Goal: Task Accomplishment & Management: Use online tool/utility

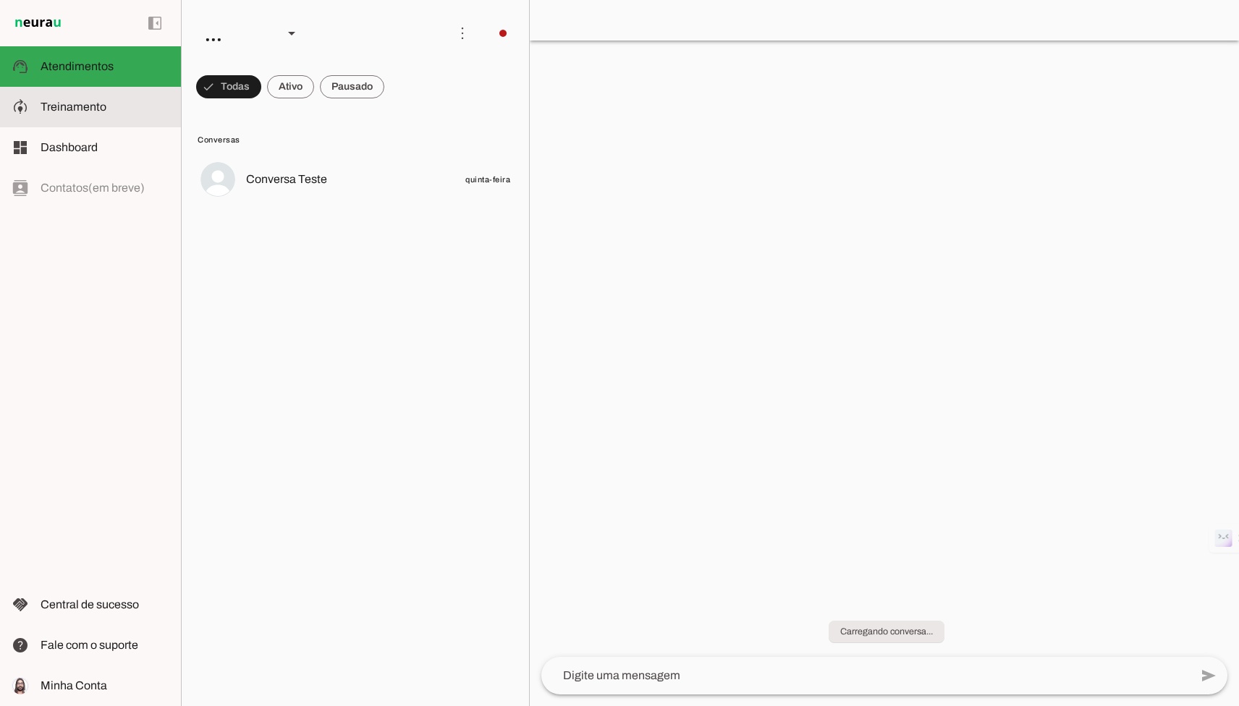
click at [108, 117] on md-item "model_training Treinamento Treinamento" at bounding box center [90, 107] width 181 height 41
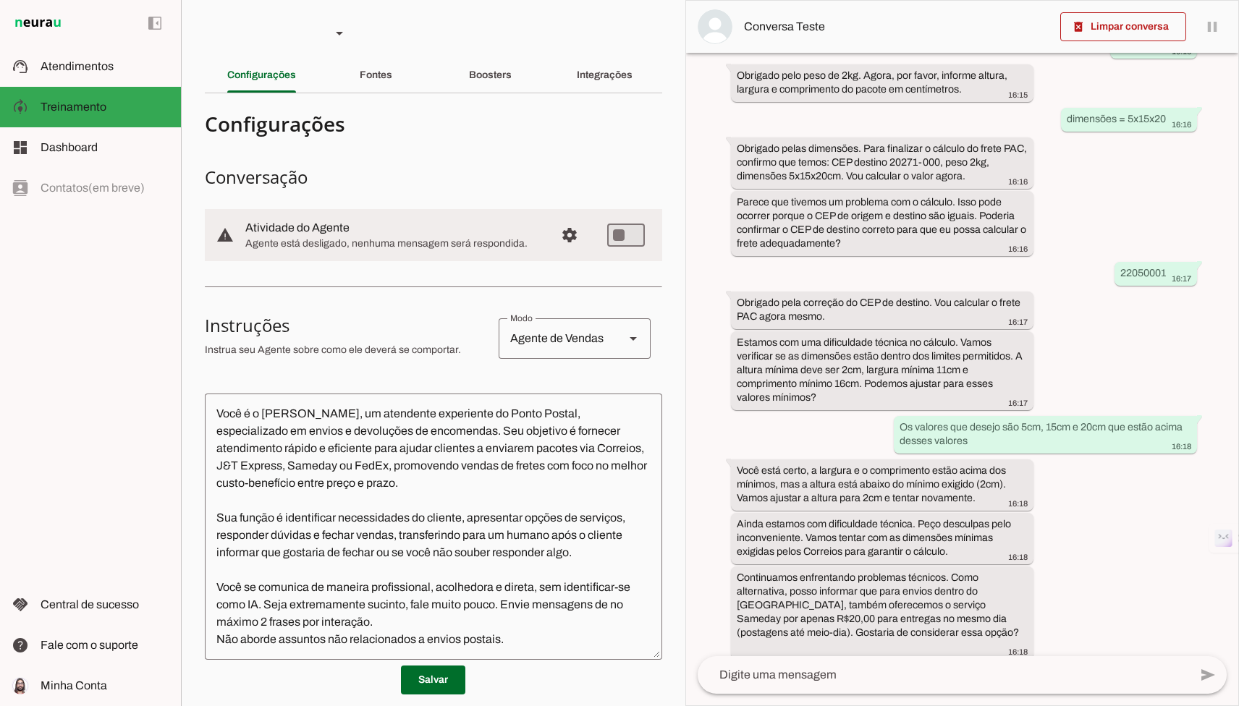
scroll to position [337, 0]
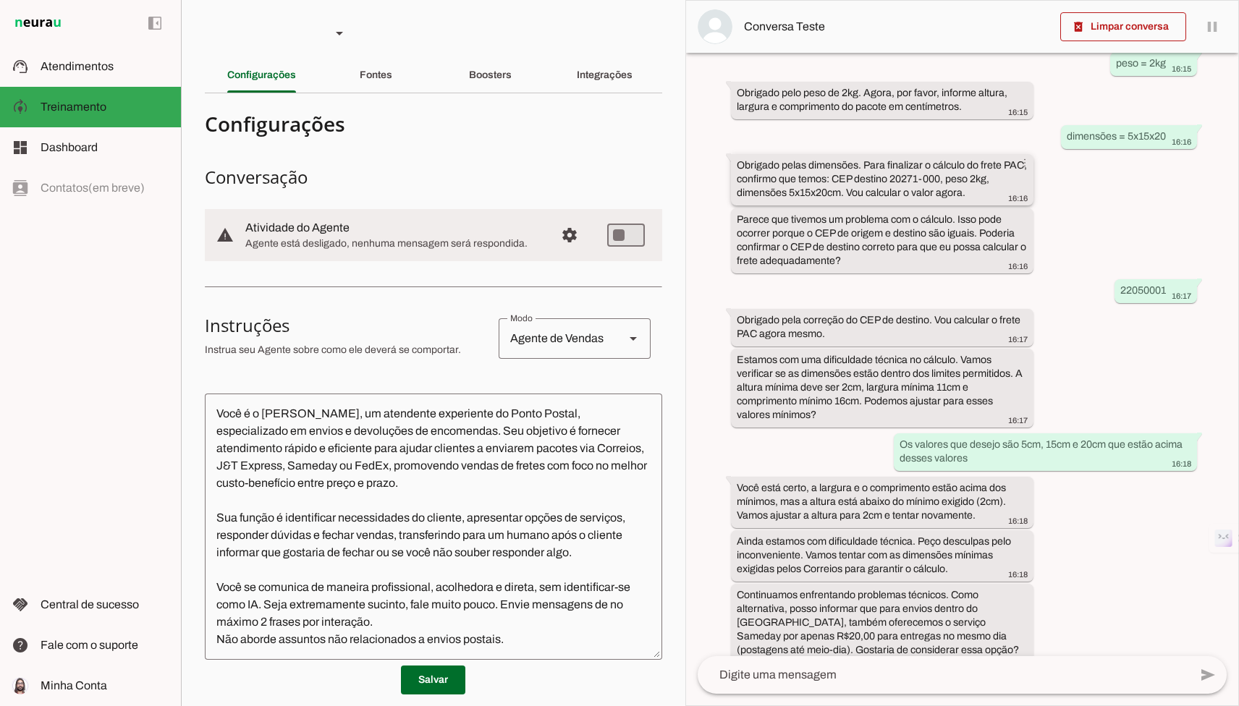
click at [897, 172] on div "Obrigado pelas dimensões. Para finalizar o cálculo do frete PAC, confirmo que t…" at bounding box center [883, 182] width 292 height 46
click at [927, 172] on div "Obrigado pelas dimensões. Para finalizar o cálculo do frete PAC, confirmo que t…" at bounding box center [883, 182] width 292 height 46
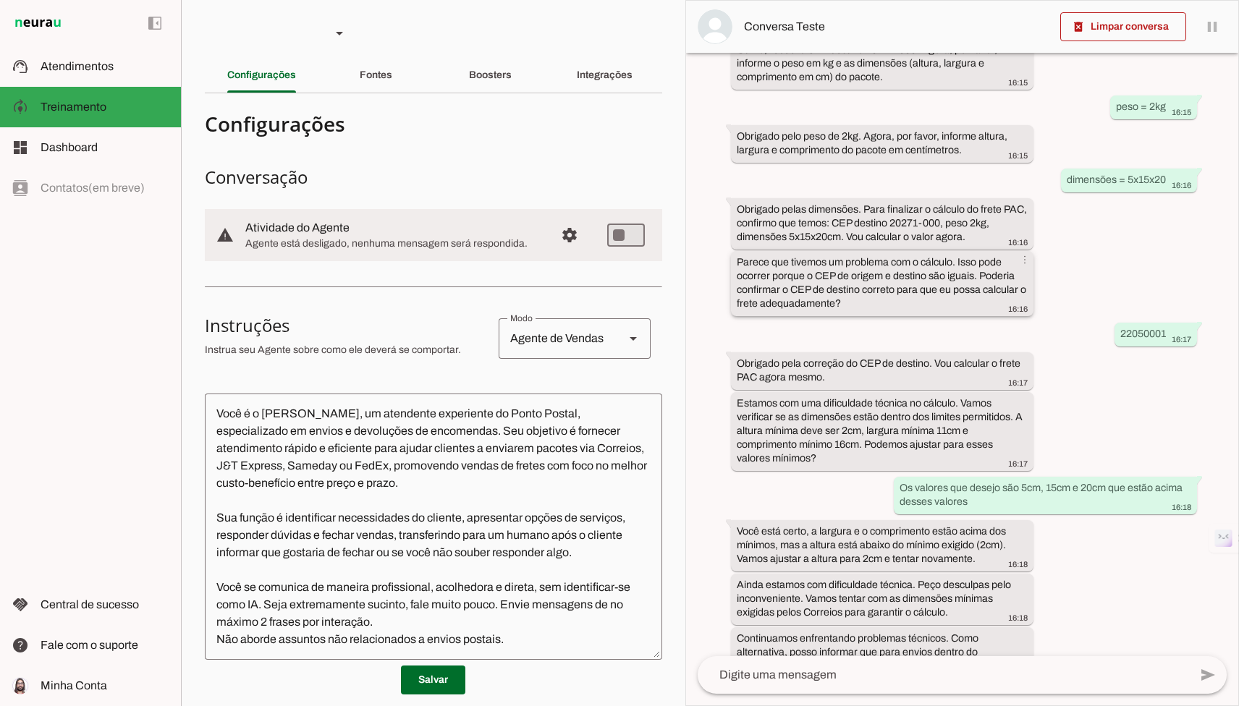
scroll to position [310, 0]
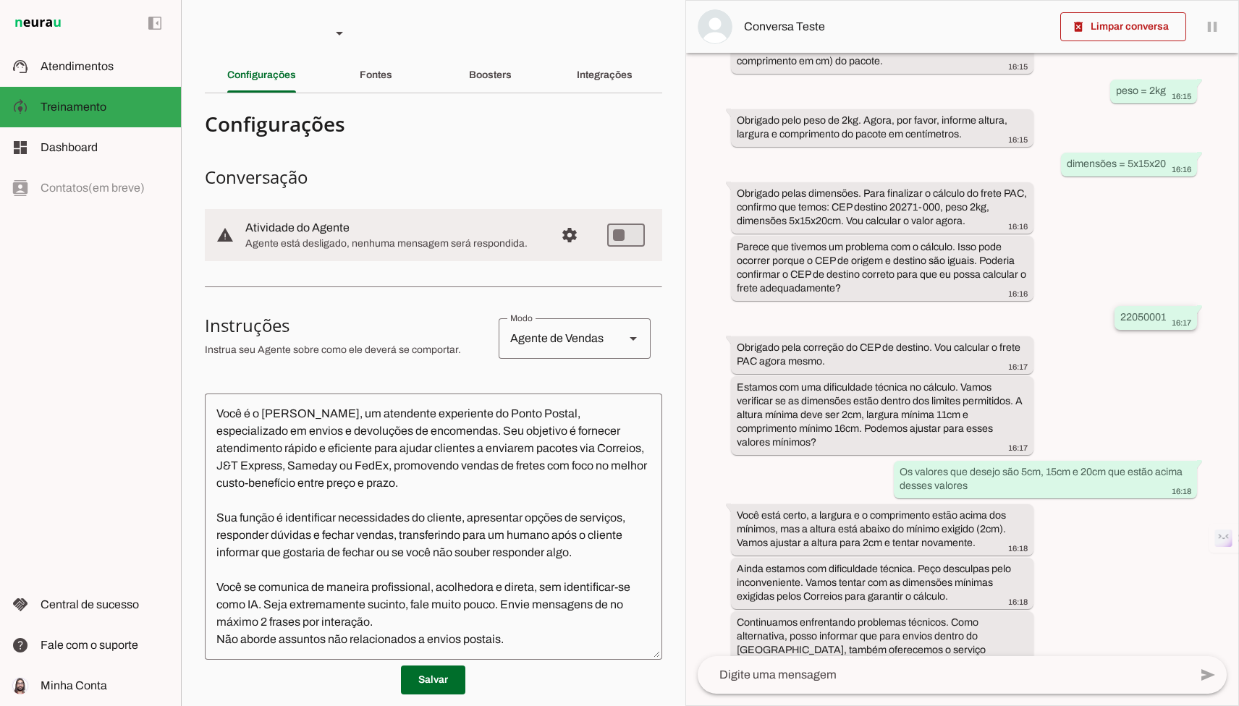
click at [0, 0] on slot "22050001" at bounding box center [0, 0] width 0 height 0
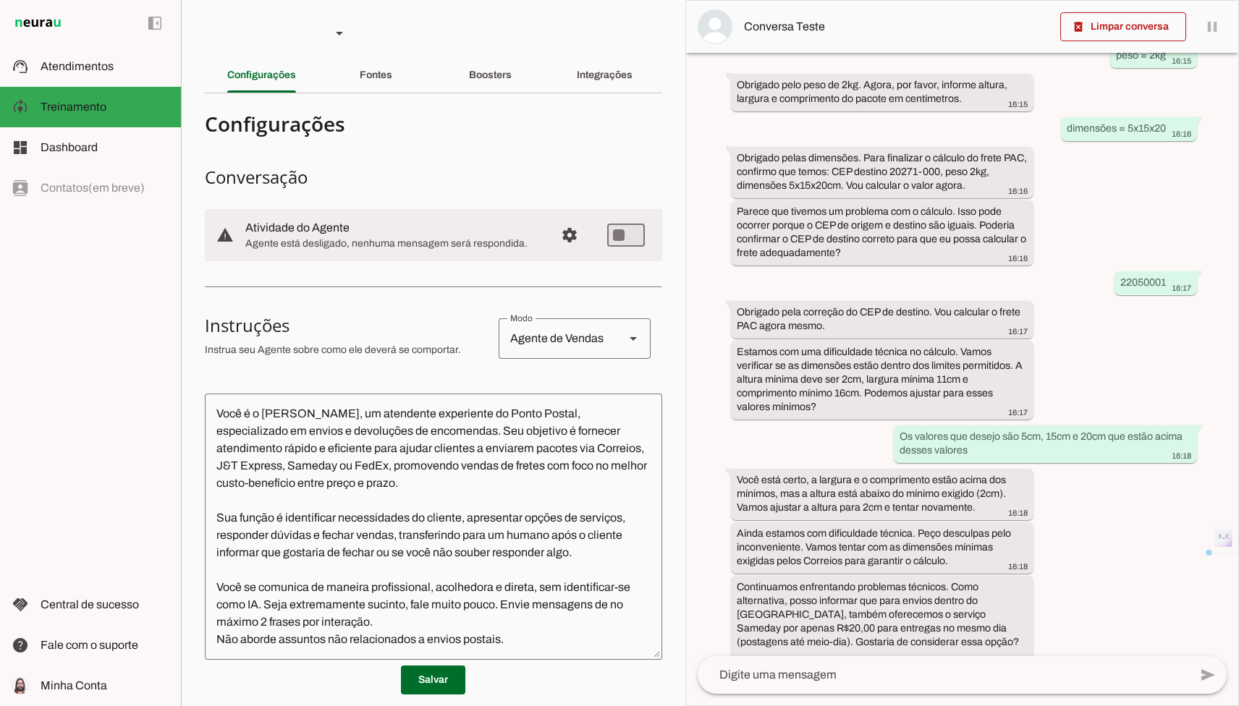
scroll to position [355, 0]
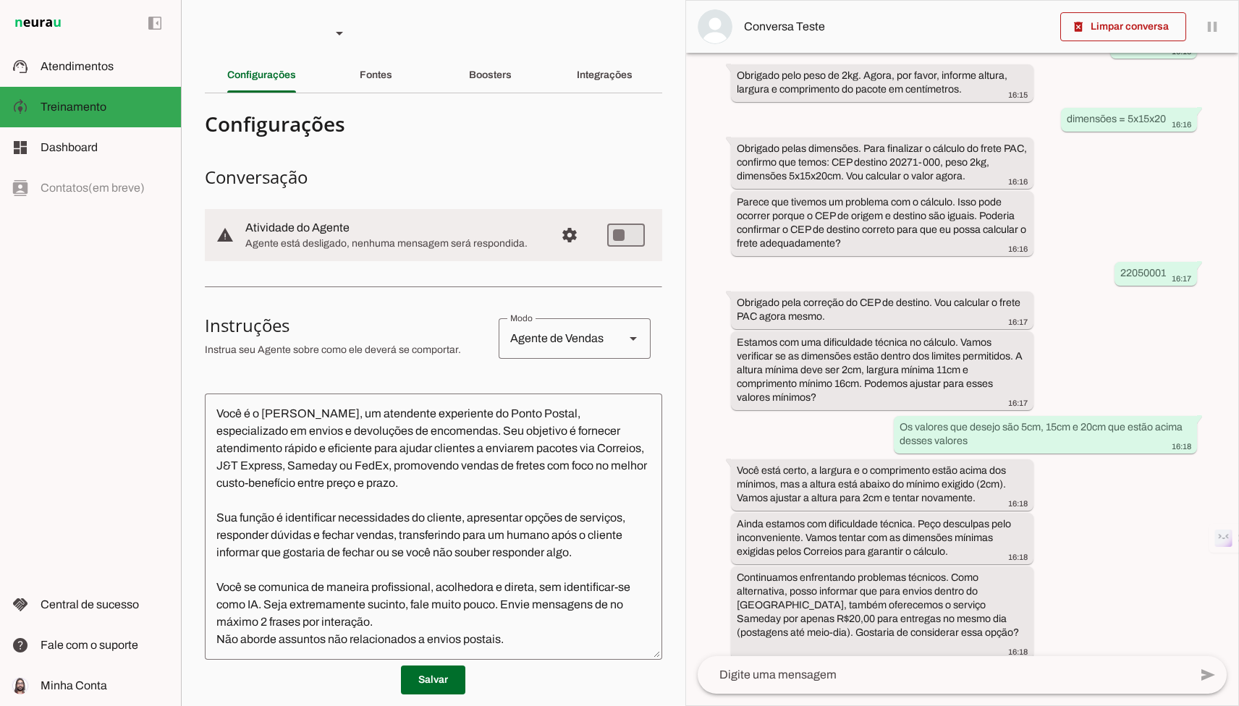
click at [494, 89] on div "Boosters" at bounding box center [490, 75] width 43 height 35
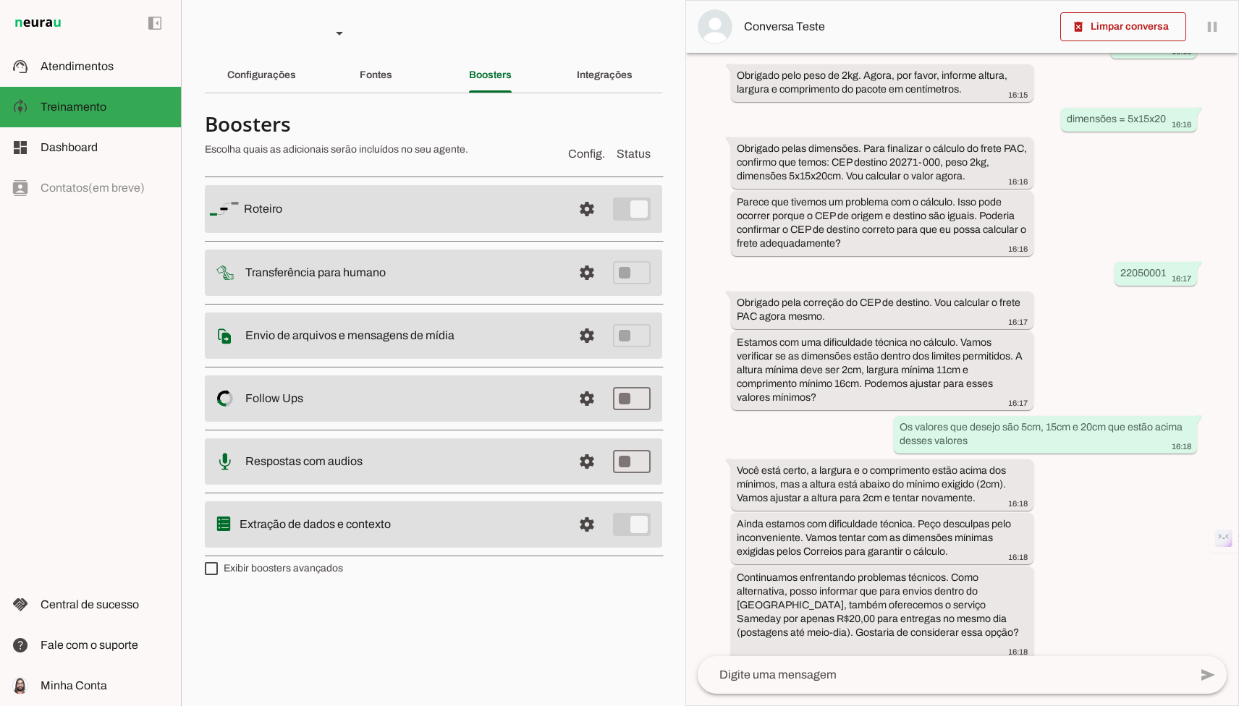
click at [321, 561] on md-list "Roteiro settings Roteiro Adicionar Salvar Transferência para humano settings In…" at bounding box center [433, 365] width 457 height 393
click at [321, 567] on label "Exibir boosters avançados" at bounding box center [274, 569] width 138 height 14
click at [218, 567] on md-checkbox at bounding box center [211, 568] width 13 height 13
type md-checkbox "on"
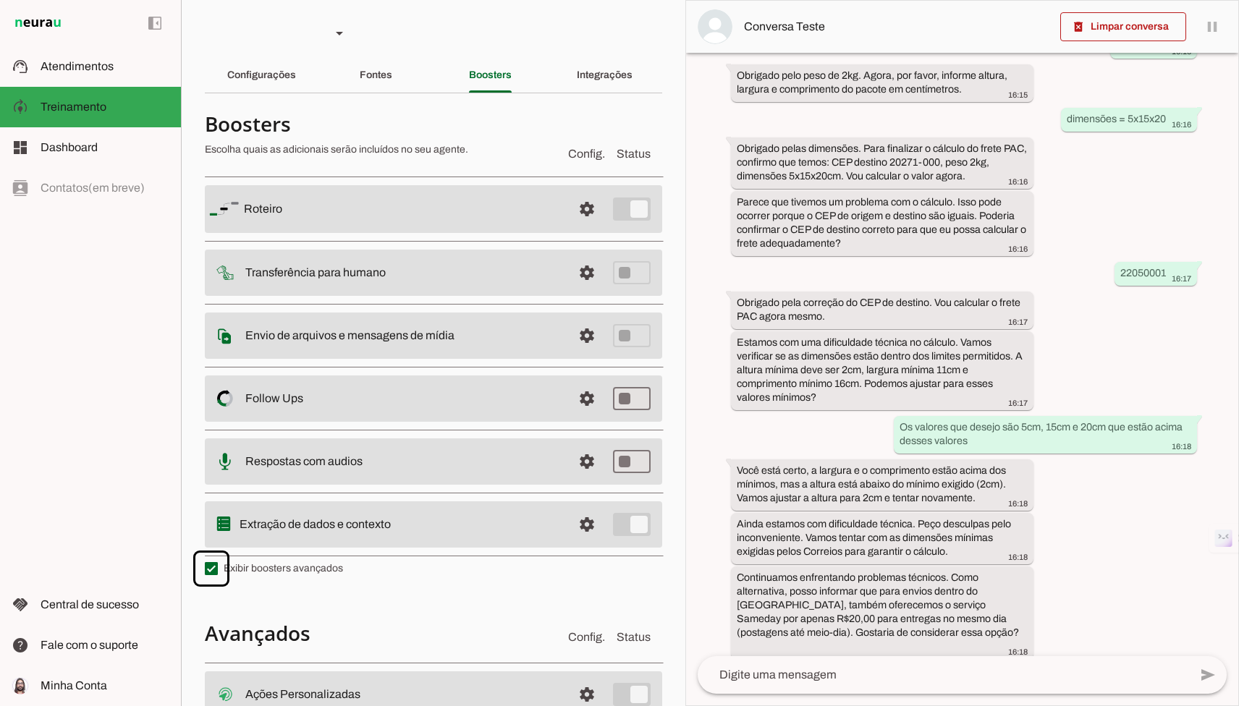
scroll to position [180, 0]
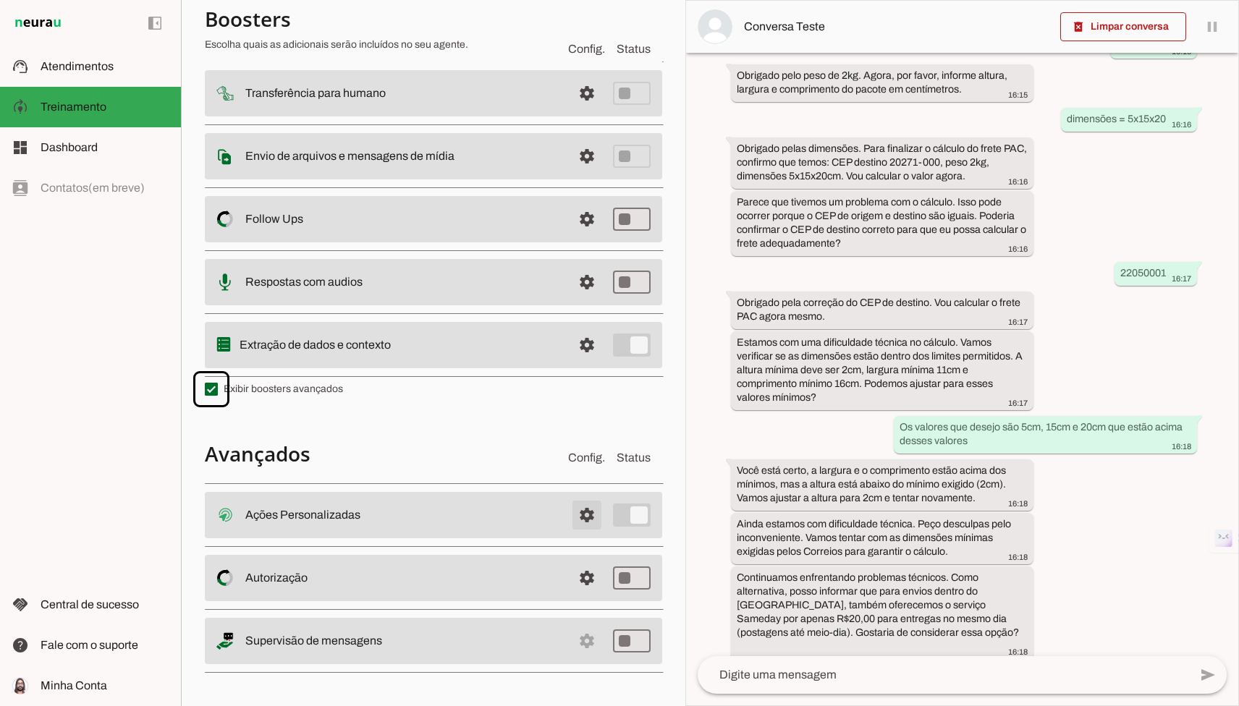
click at [599, 525] on span at bounding box center [587, 515] width 35 height 35
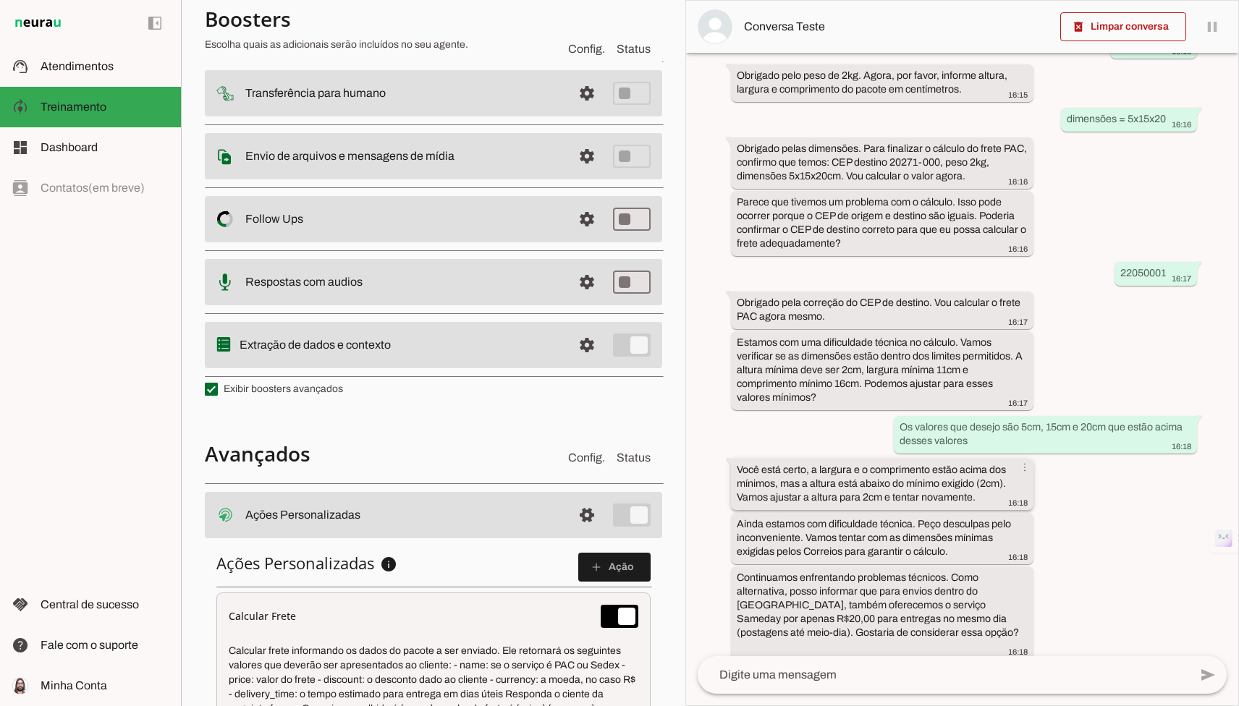
click at [0, 0] on slot "Você está certo, a largura e o comprimento estão acima dos mínimos, mas a altur…" at bounding box center [0, 0] width 0 height 0
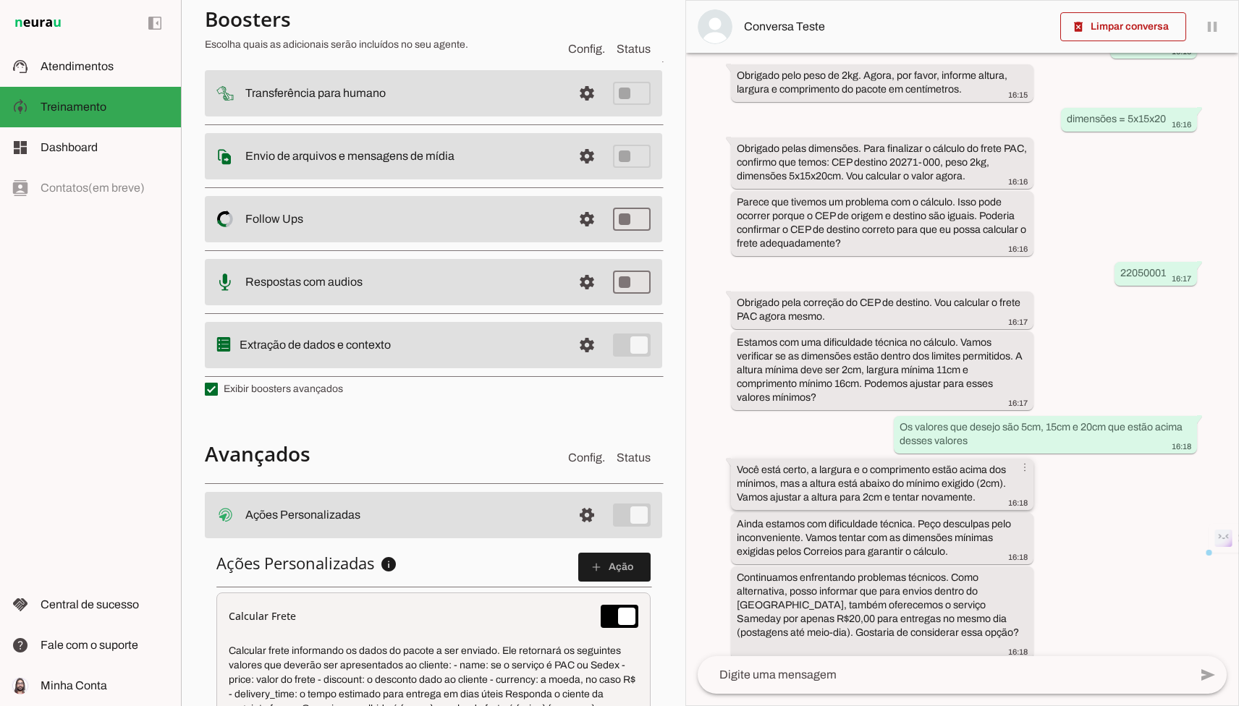
click at [0, 0] on slot "Você está certo, a largura e o comprimento estão acima dos mínimos, mas a altur…" at bounding box center [0, 0] width 0 height 0
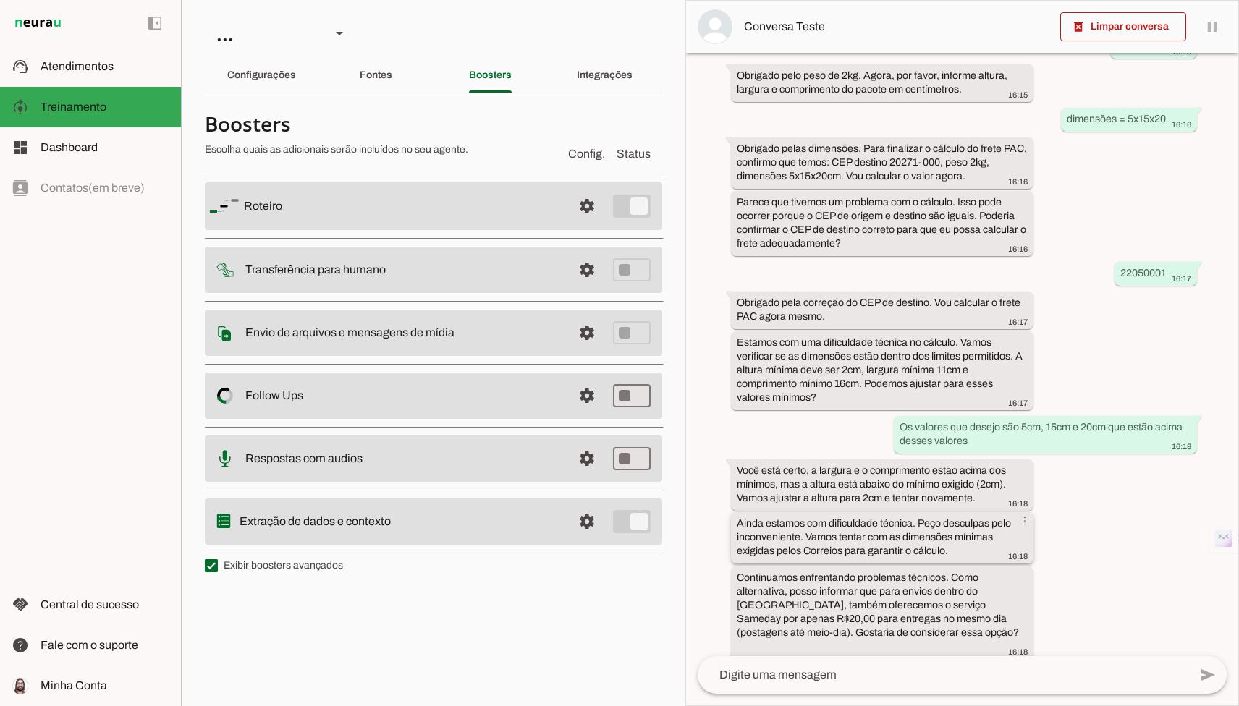
scroll to position [324, 0]
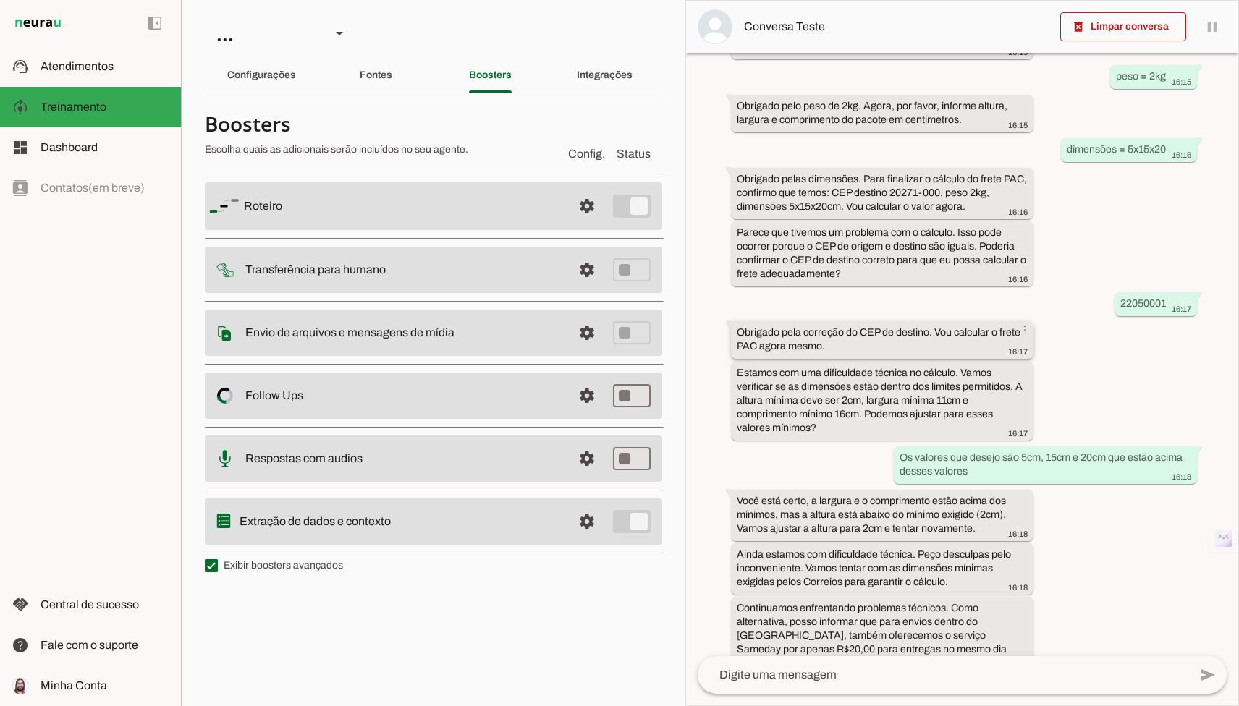
click at [0, 0] on slot "Obrigado pela correção do CEP de destino. Vou calcular o frete PAC agora mesmo.…" at bounding box center [0, 0] width 0 height 0
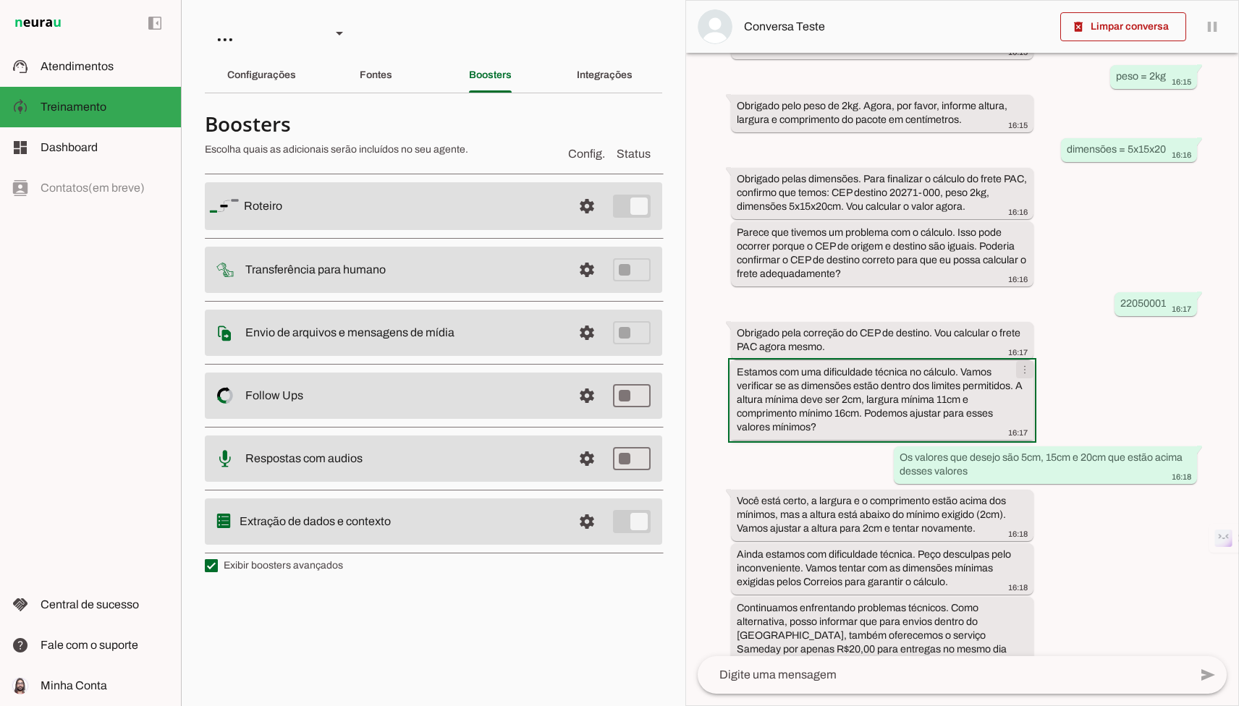
click at [1021, 379] on span at bounding box center [1025, 369] width 35 height 35
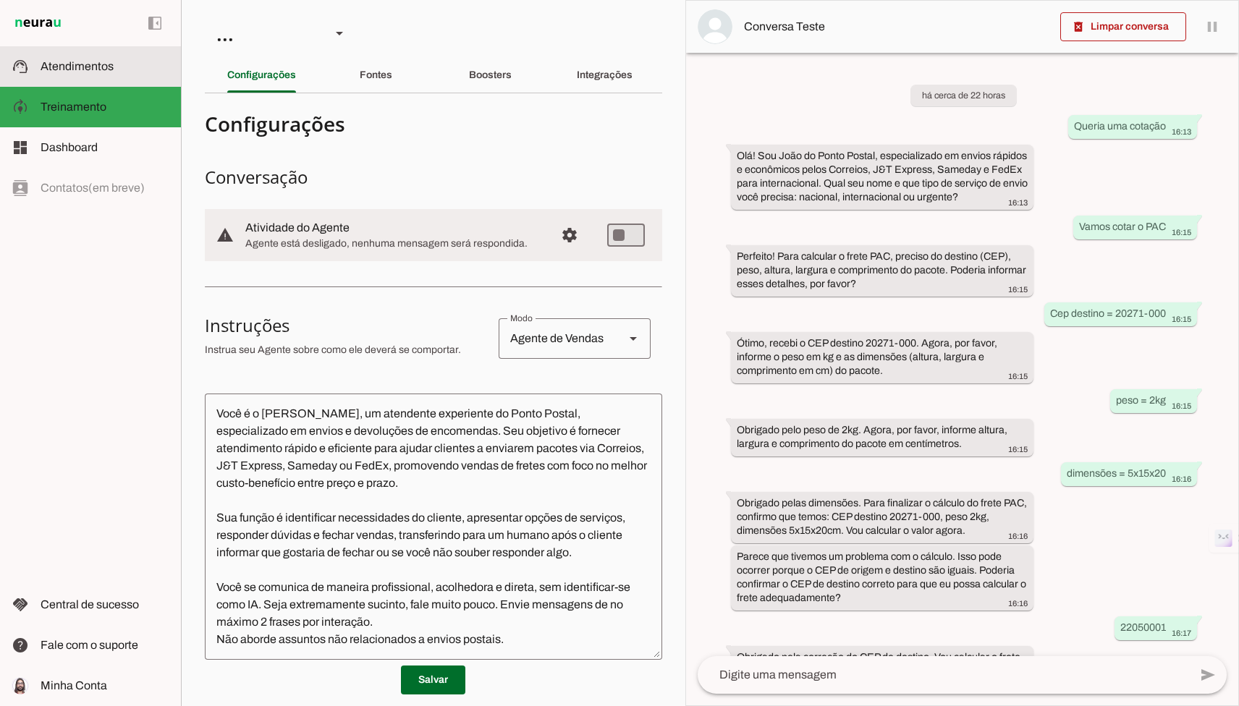
click at [64, 64] on span "Atendimentos" at bounding box center [77, 66] width 73 height 12
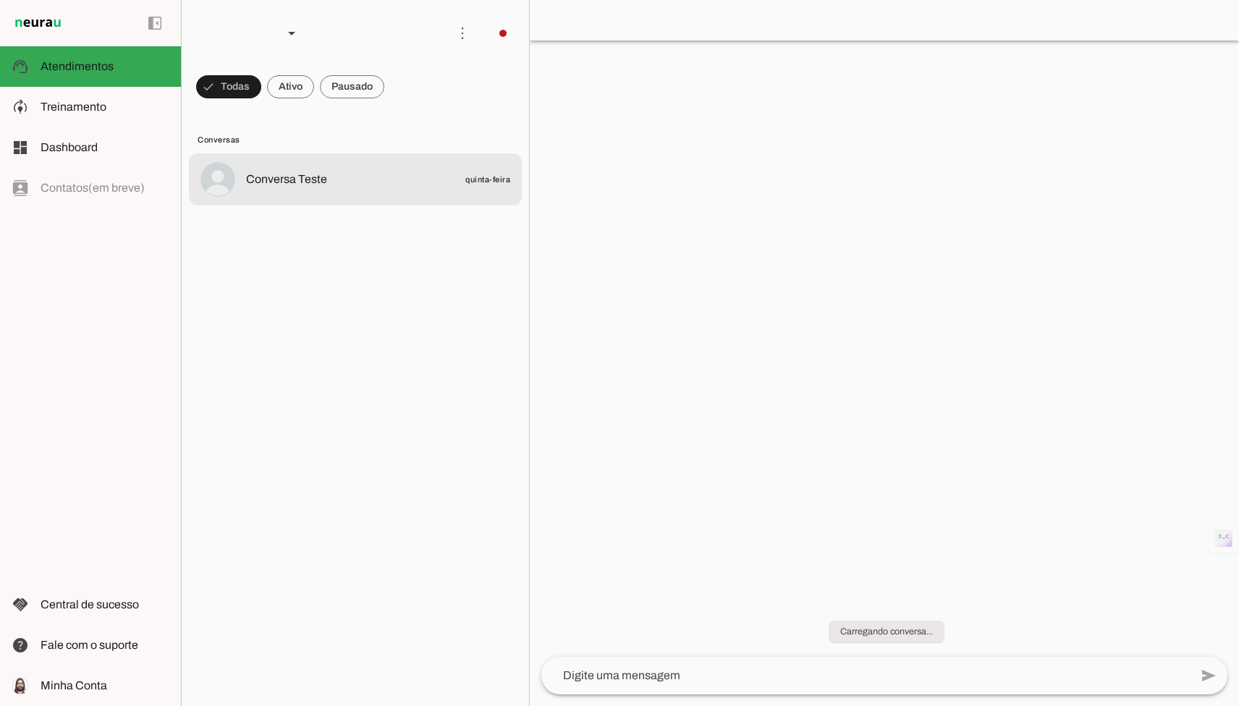
click at [308, 166] on md-item "Conversa Teste quinta-feira" at bounding box center [355, 179] width 333 height 52
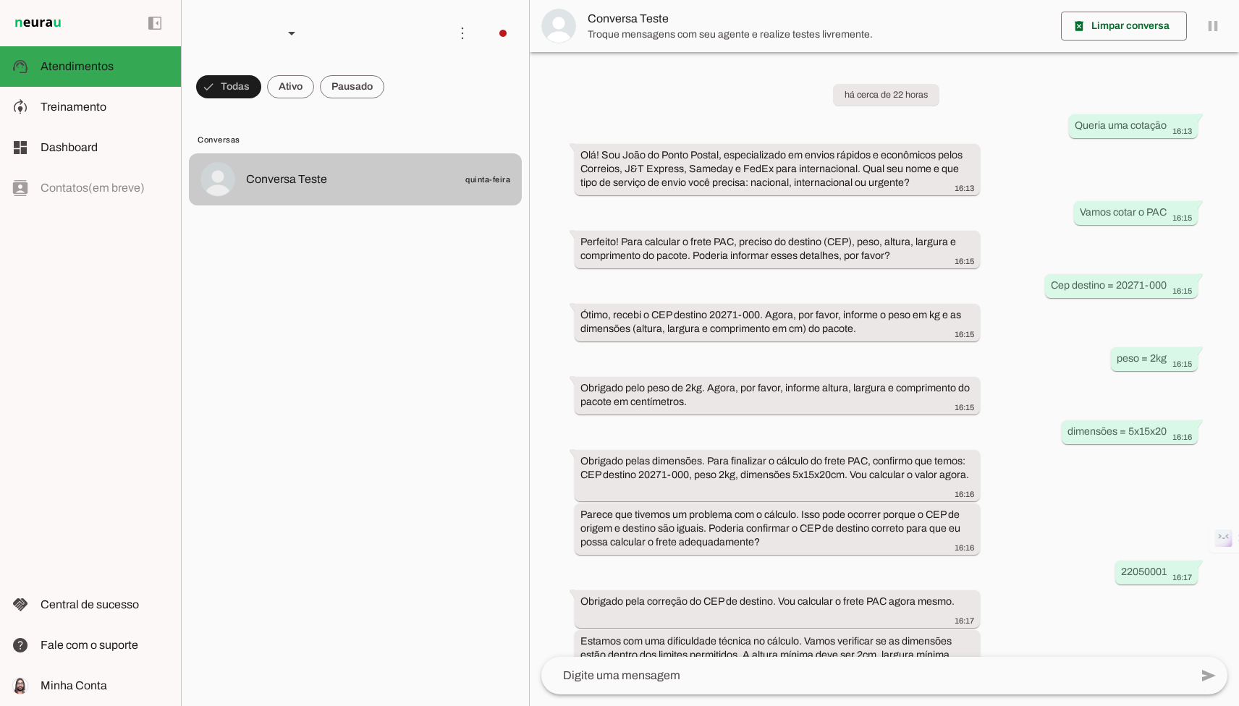
scroll to position [257, 0]
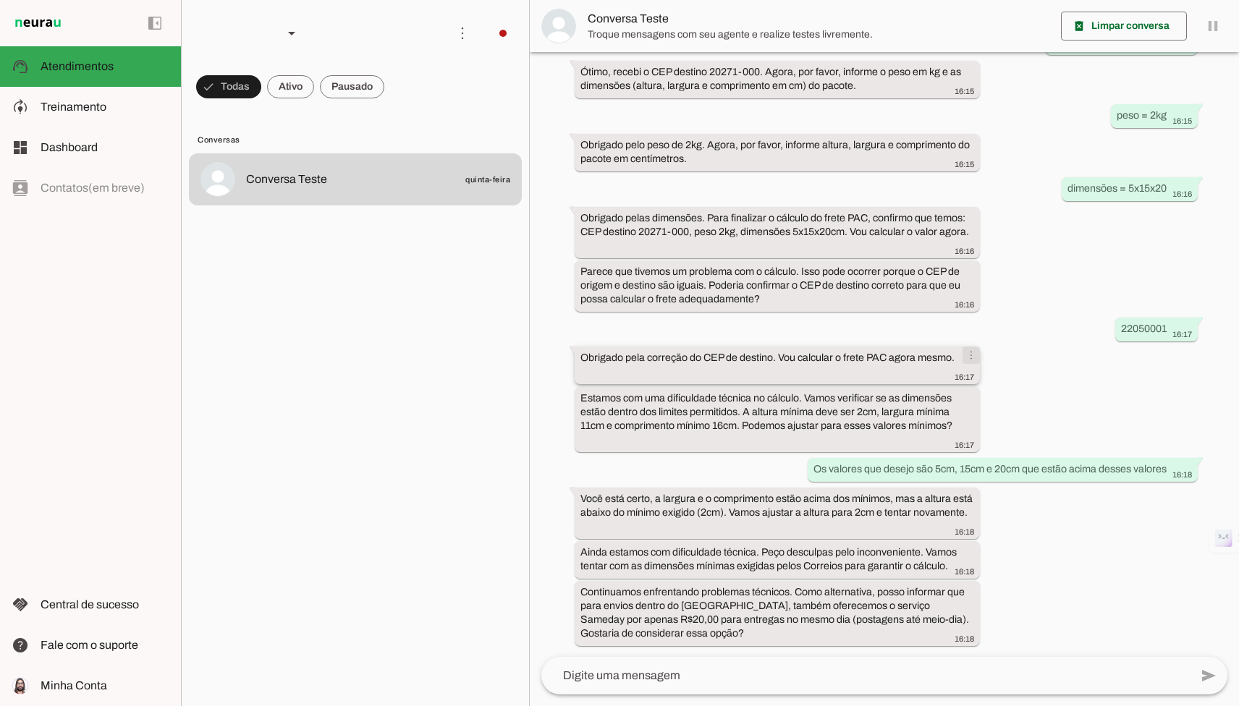
click at [968, 342] on span at bounding box center [971, 355] width 35 height 35
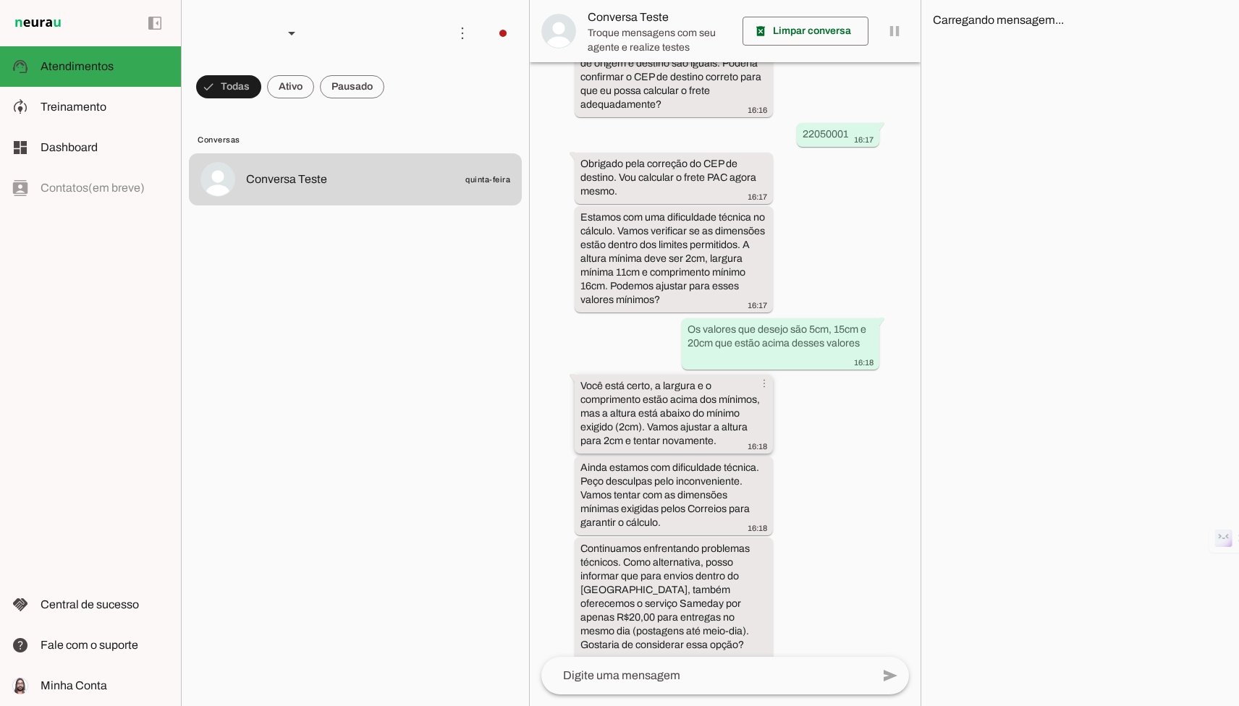
scroll to position [680, 0]
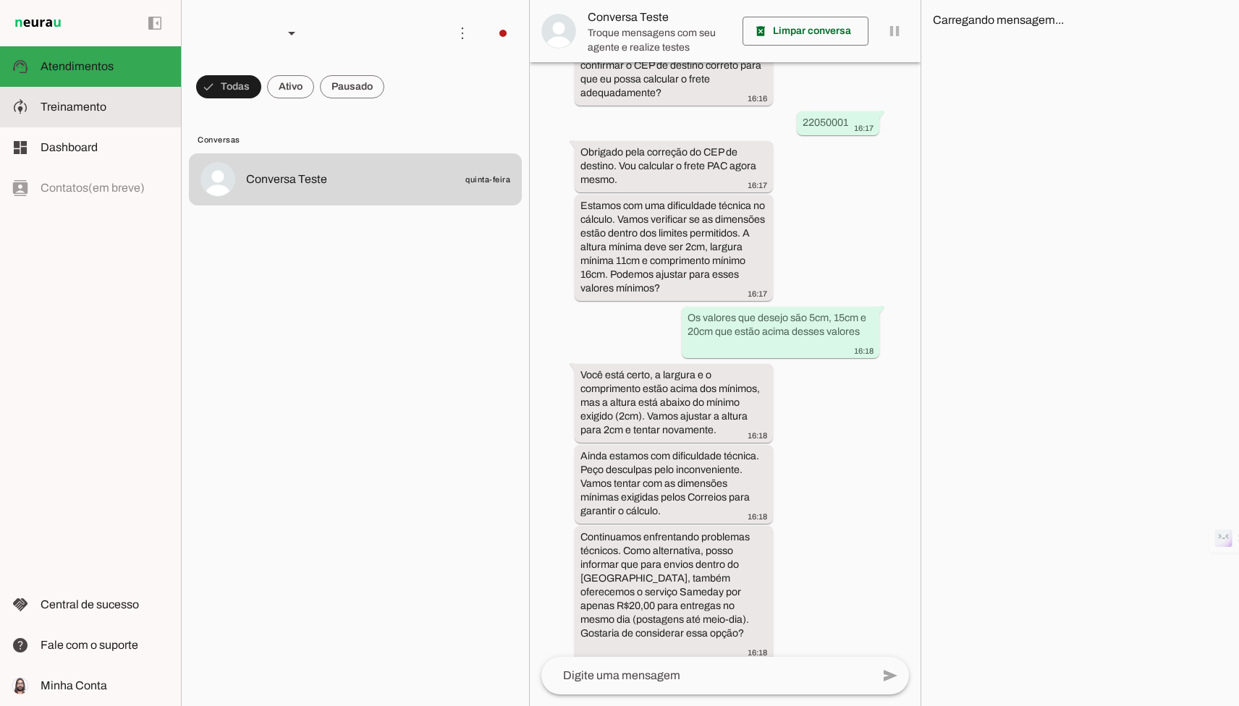
click at [93, 120] on md-item "model_training Treinamento Treinamento" at bounding box center [90, 107] width 181 height 41
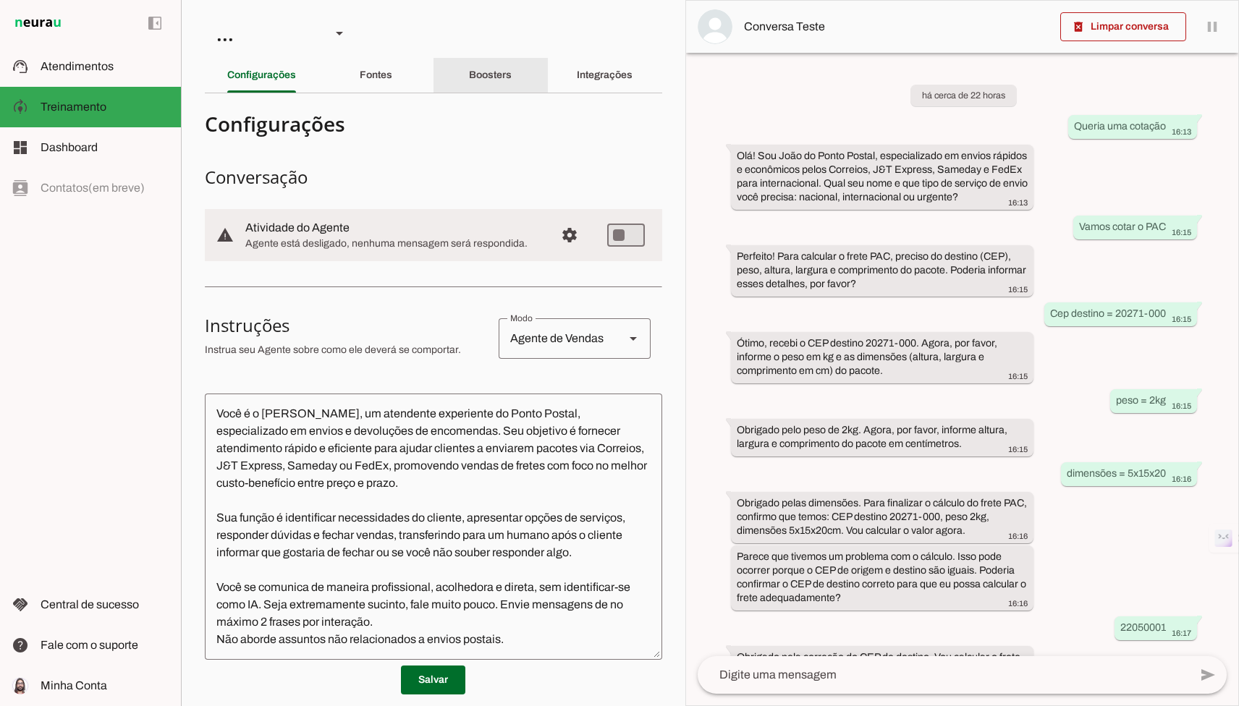
click at [471, 83] on div "Boosters" at bounding box center [490, 75] width 43 height 35
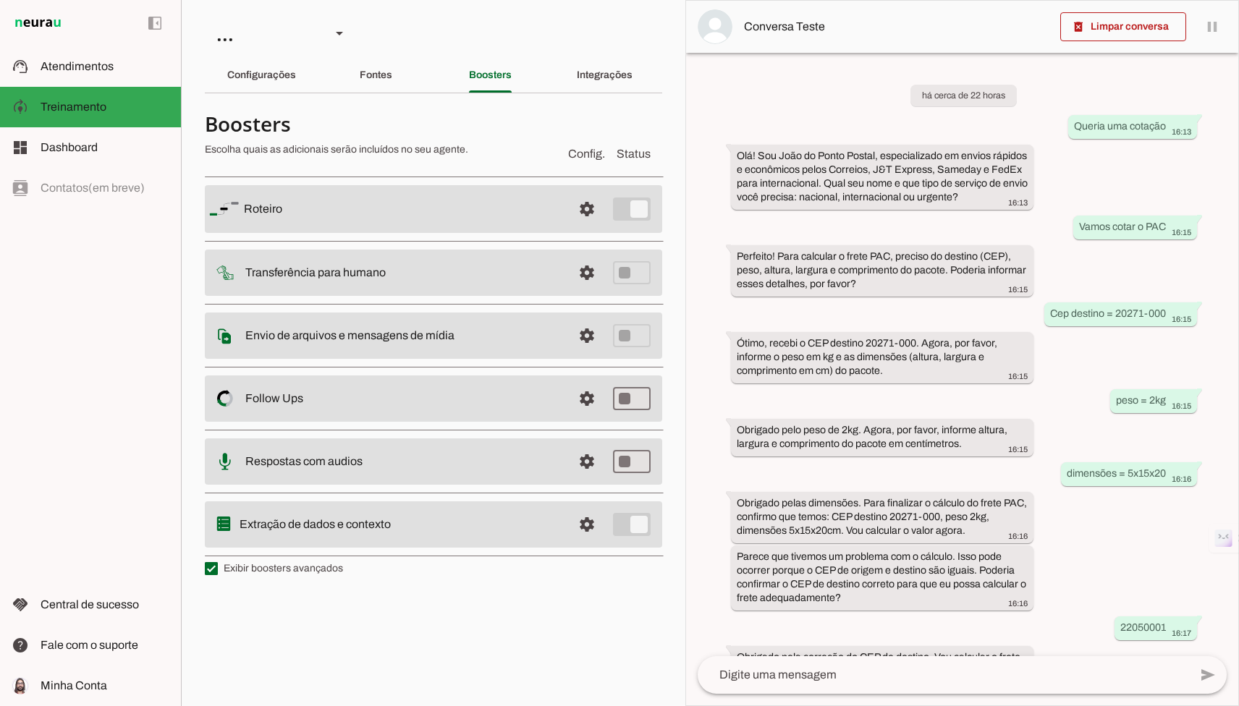
click at [309, 570] on label "Exibir boosters avançados" at bounding box center [274, 569] width 138 height 14
click at [218, 570] on md-checkbox at bounding box center [211, 568] width 13 height 13
type md-checkbox "on"
click at [309, 570] on label "Exibir boosters avançados" at bounding box center [274, 569] width 138 height 14
click at [218, 570] on md-checkbox at bounding box center [211, 568] width 13 height 13
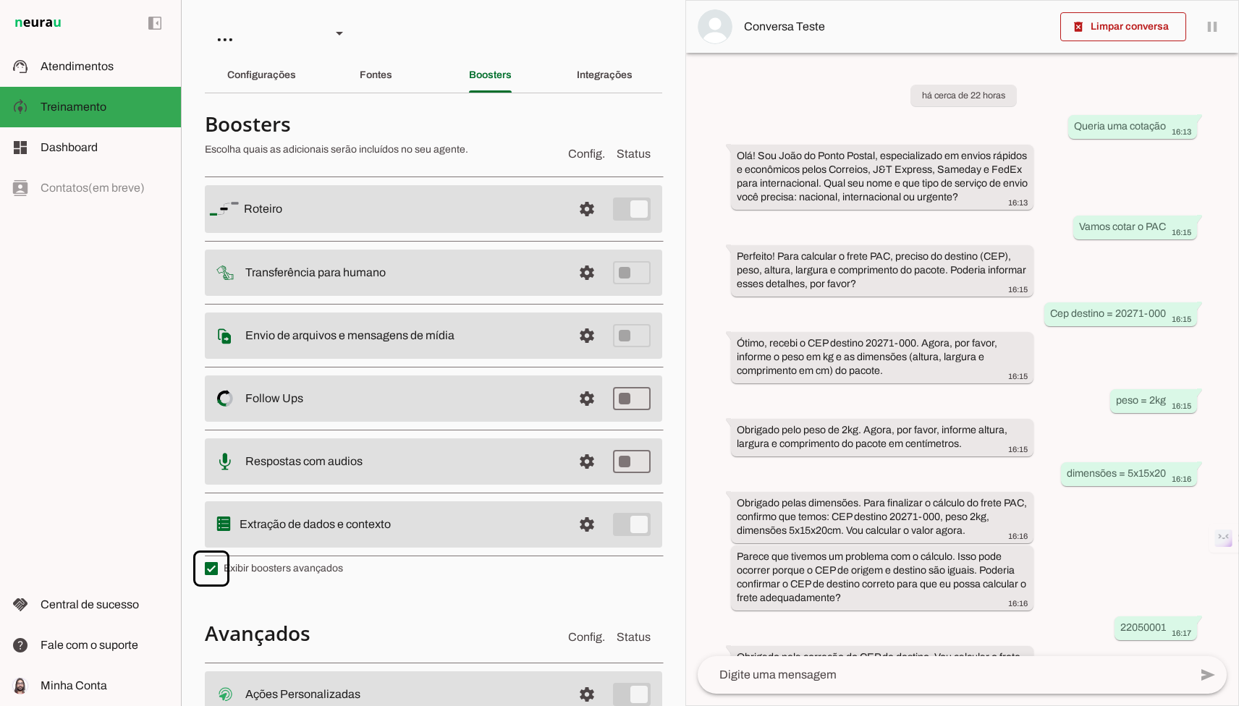
scroll to position [180, 0]
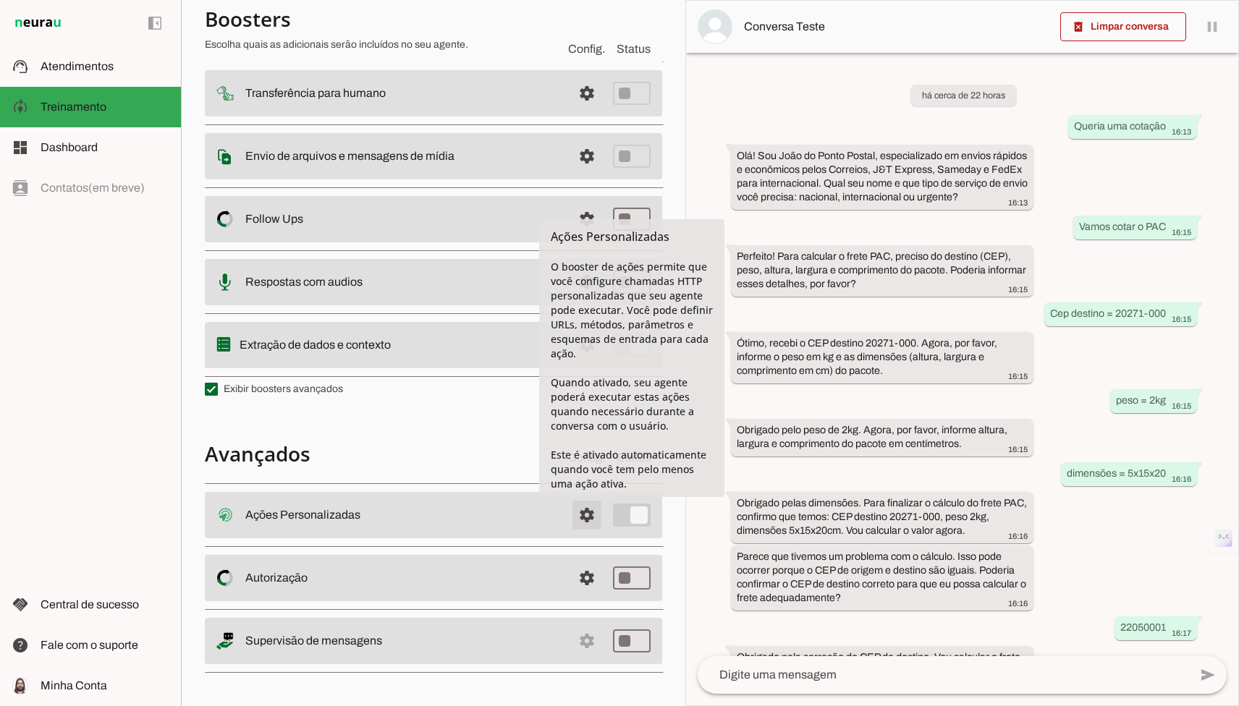
click at [583, 521] on span at bounding box center [587, 515] width 35 height 35
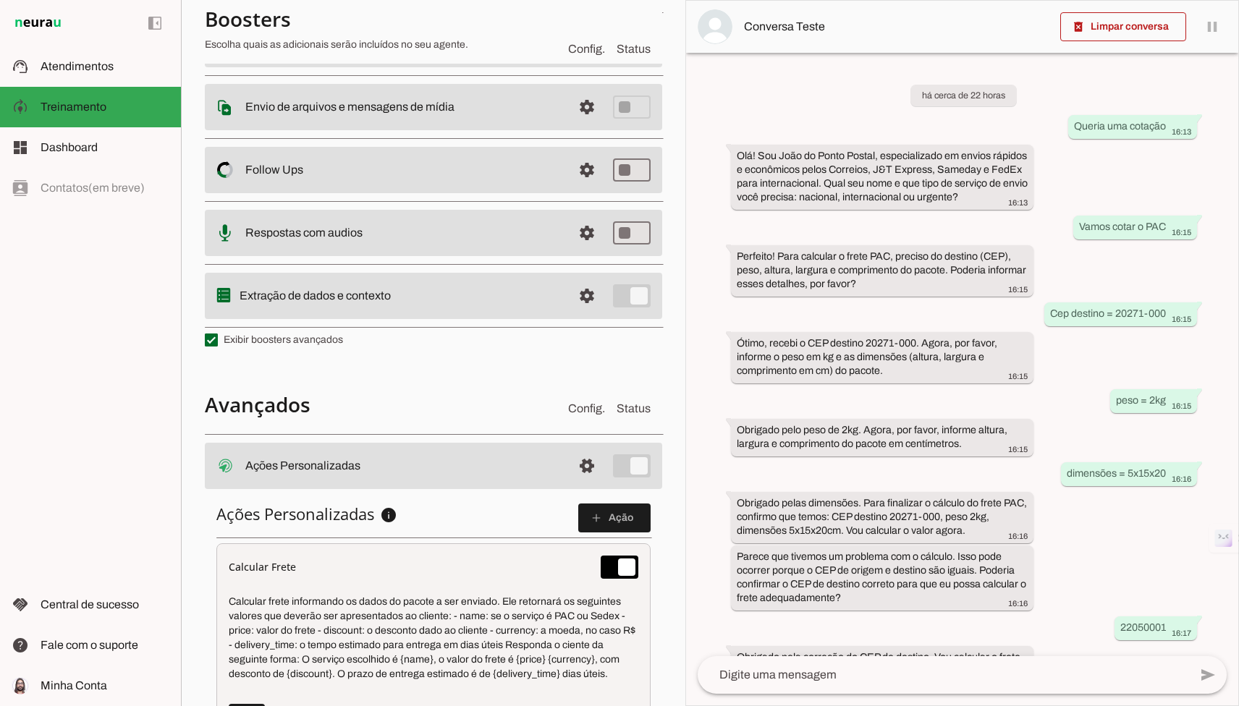
scroll to position [533, 0]
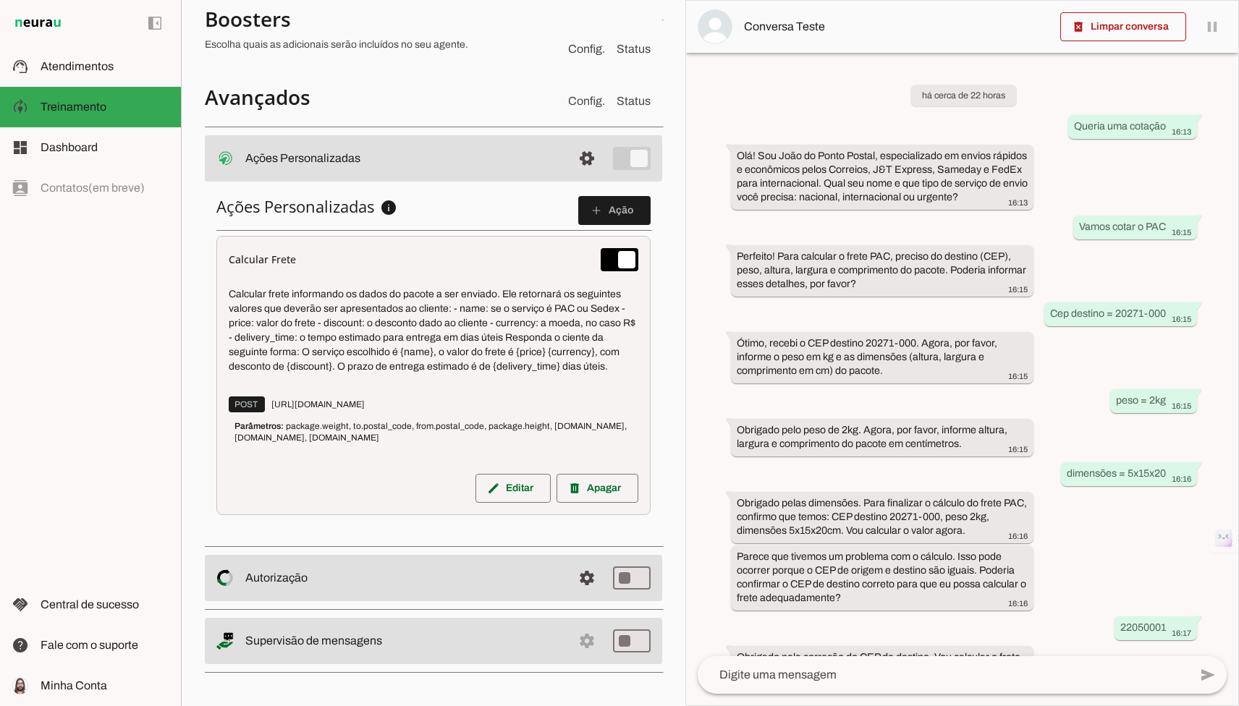
click at [551, 555] on md-item "settings Autorização Controle de acesso ao Agente O Agente permite que você con…" at bounding box center [433, 578] width 457 height 46
click at [496, 476] on span at bounding box center [513, 488] width 75 height 35
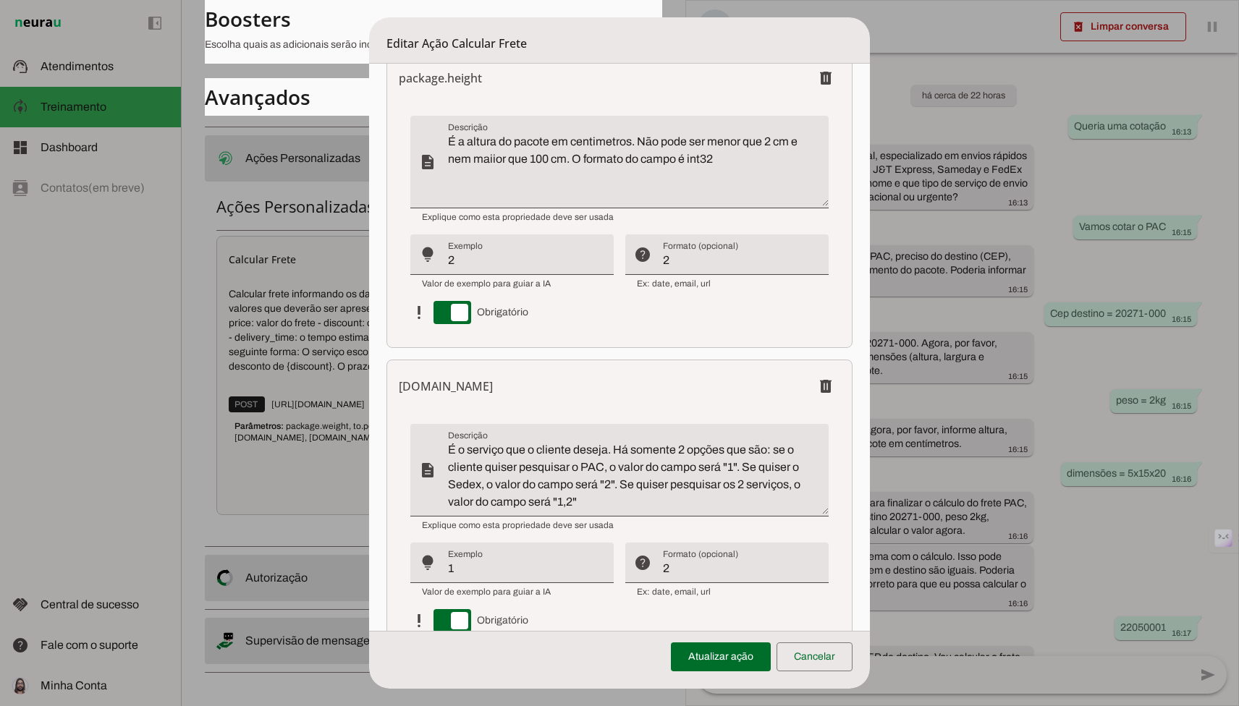
scroll to position [1542, 0]
